Goal: Information Seeking & Learning: Learn about a topic

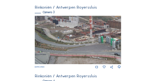
scroll to position [257, 0]
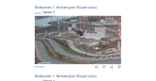
drag, startPoint x: 51, startPoint y: 31, endPoint x: 64, endPoint y: 37, distance: 14.5
click at [70, 37] on img at bounding box center [78, 40] width 86 height 49
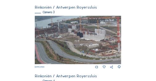
drag, startPoint x: 43, startPoint y: 35, endPoint x: 44, endPoint y: 43, distance: 7.5
click at [44, 43] on img at bounding box center [78, 40] width 86 height 49
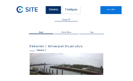
scroll to position [0, 0]
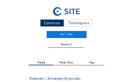
click at [48, 23] on div "Cameras" at bounding box center [52, 22] width 24 height 7
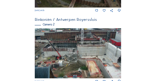
scroll to position [105, 0]
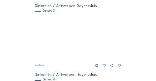
scroll to position [269, 0]
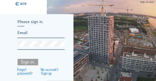
type input "royerssluis@civielroyerssluis.be"
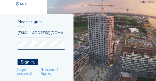
click at [27, 63] on div "Sign in." at bounding box center [28, 62] width 21 height 6
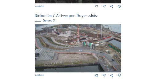
scroll to position [243, 0]
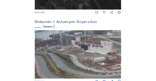
drag, startPoint x: 53, startPoint y: 46, endPoint x: 77, endPoint y: 52, distance: 24.3
click at [77, 52] on img at bounding box center [78, 54] width 86 height 49
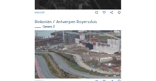
drag, startPoint x: 47, startPoint y: 38, endPoint x: 78, endPoint y: 56, distance: 36.2
click at [78, 56] on img at bounding box center [78, 54] width 86 height 49
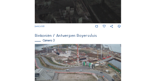
scroll to position [253, 0]
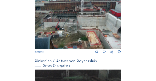
scroll to position [125, 0]
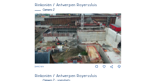
scroll to position [123, 0]
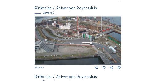
scroll to position [257, 0]
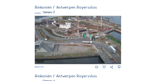
click at [75, 27] on img at bounding box center [78, 40] width 86 height 49
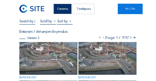
click at [47, 51] on img at bounding box center [48, 58] width 58 height 33
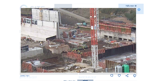
drag, startPoint x: 75, startPoint y: 20, endPoint x: 72, endPoint y: 35, distance: 14.8
click at [72, 35] on img at bounding box center [79, 40] width 116 height 65
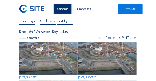
click at [60, 8] on div "Cameras" at bounding box center [63, 9] width 18 height 10
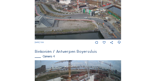
scroll to position [257, 0]
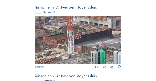
drag, startPoint x: 77, startPoint y: 26, endPoint x: 80, endPoint y: 37, distance: 11.7
click at [80, 37] on img at bounding box center [78, 40] width 86 height 49
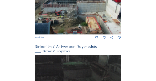
scroll to position [140, 0]
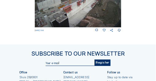
scroll to position [370, 0]
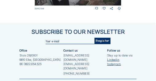
scroll to position [393, 0]
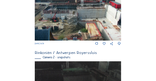
scroll to position [140, 0]
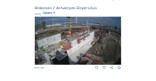
scroll to position [325, 0]
